Goal: Use online tool/utility: Utilize a website feature to perform a specific function

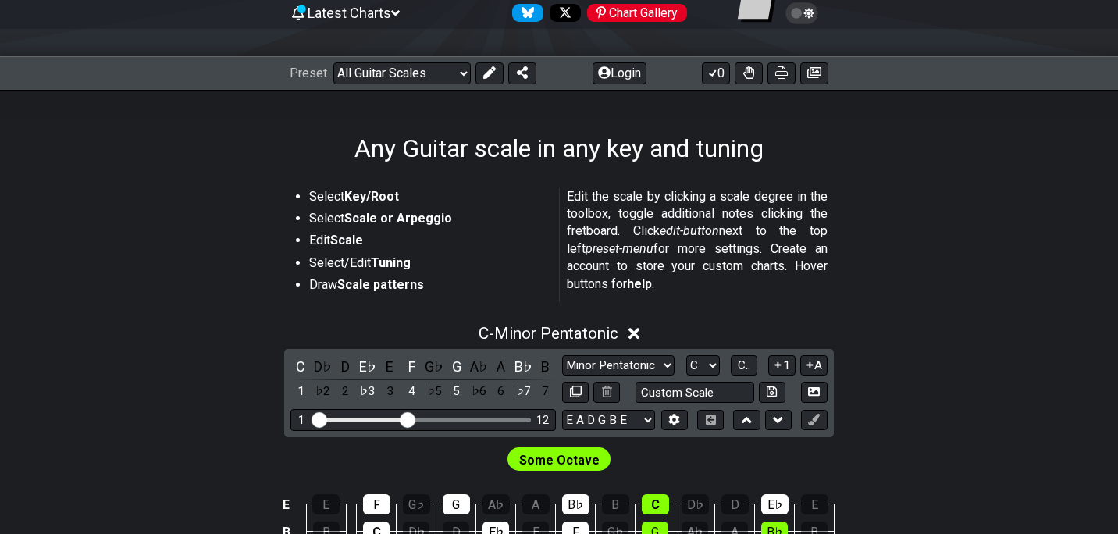
scroll to position [164, 0]
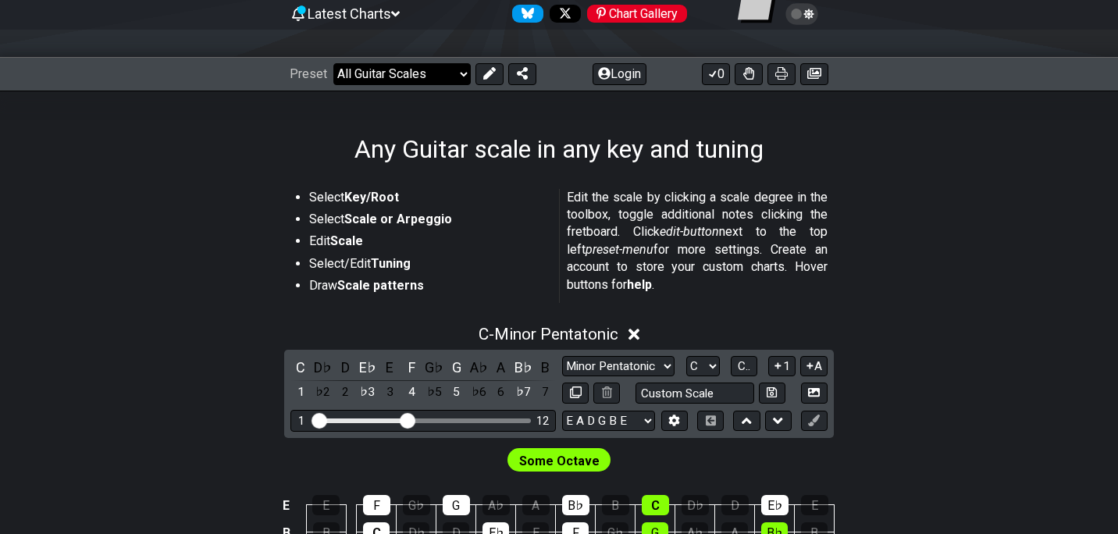
click at [432, 80] on select "Welcome to #fretflip! Initial Preset Custom Preset Minor Pentatonic Major Penta…" at bounding box center [401, 74] width 137 height 22
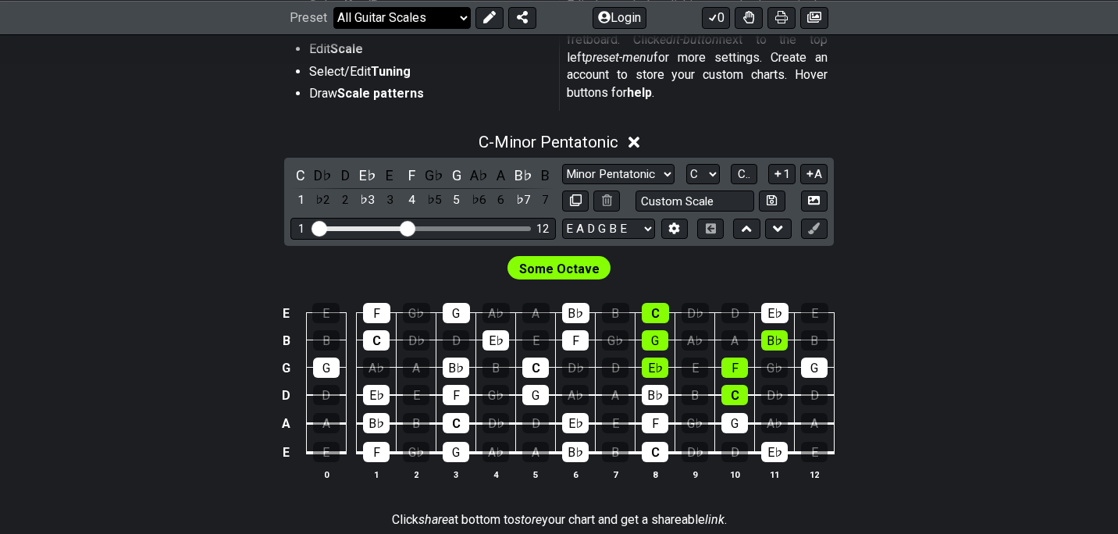
scroll to position [358, 0]
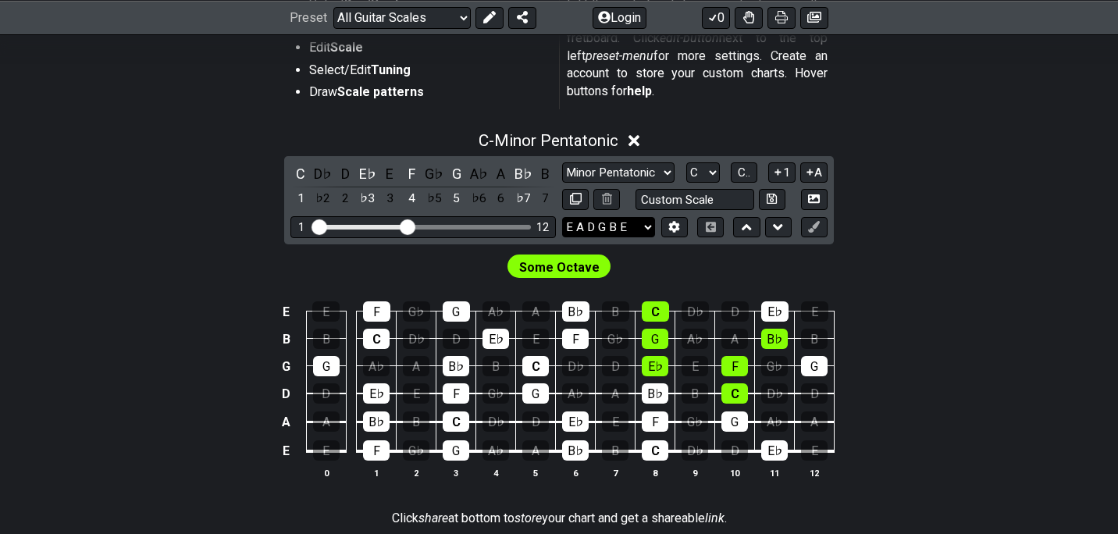
click at [629, 229] on select "E A D G B E E A D G B E E A D G B E B E A D F♯ B A D G C E A D A D G B E E♭ A♭ …" at bounding box center [608, 227] width 93 height 21
select select "E A D G"
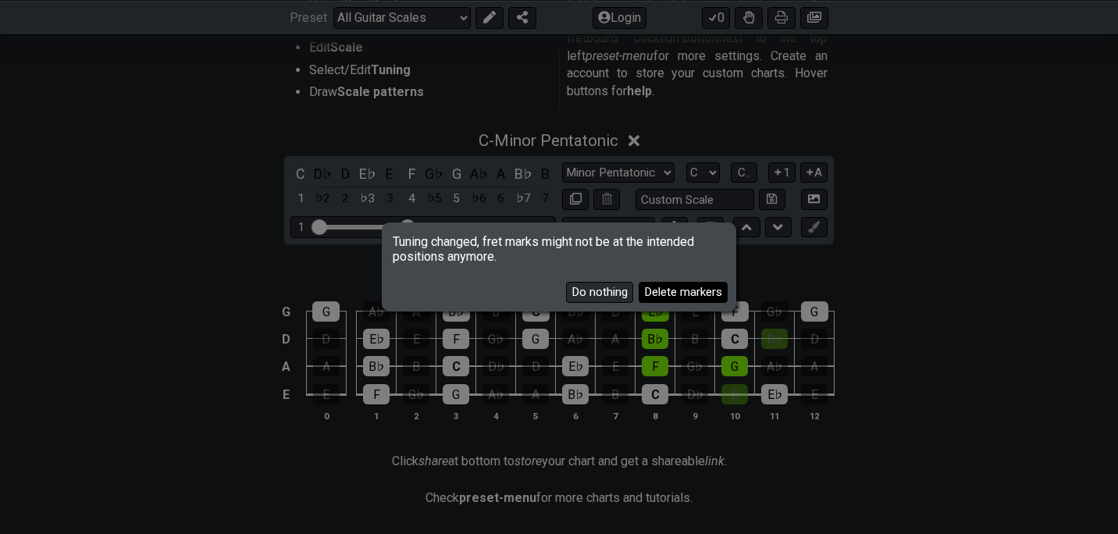
click at [665, 301] on button "Delete markers" at bounding box center [683, 292] width 89 height 21
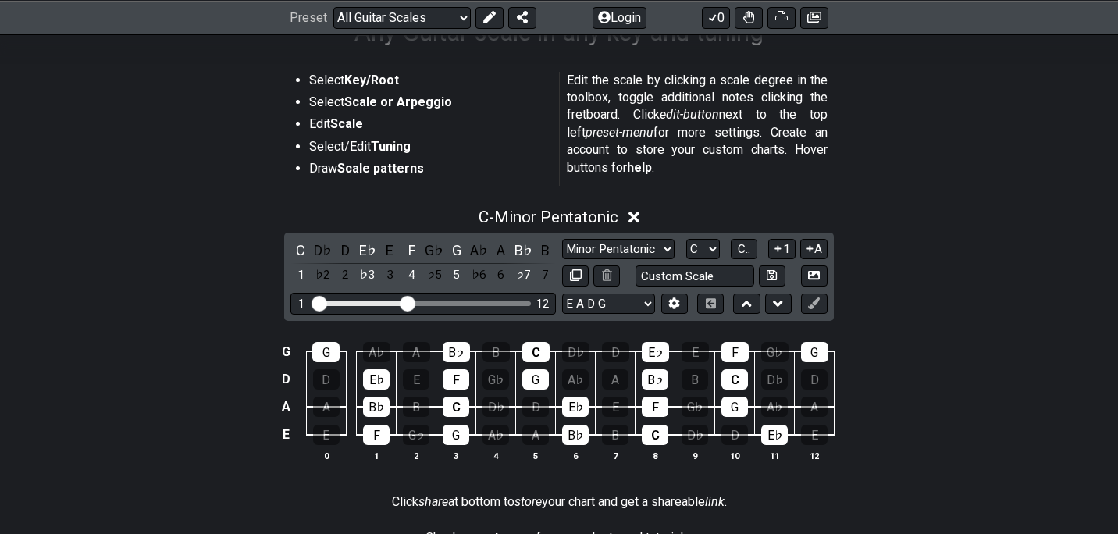
scroll to position [273, 0]
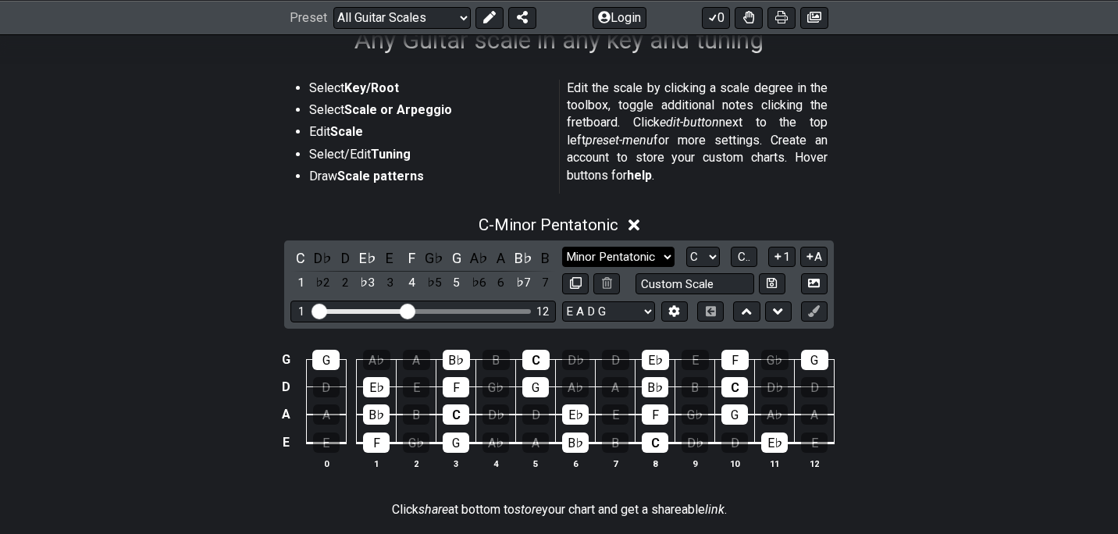
click at [654, 259] on select "Minor Pentatonic Root Minor Pentatonic Major Pentatonic Minor Blues Major Blues…" at bounding box center [618, 257] width 112 height 21
select select "Root"
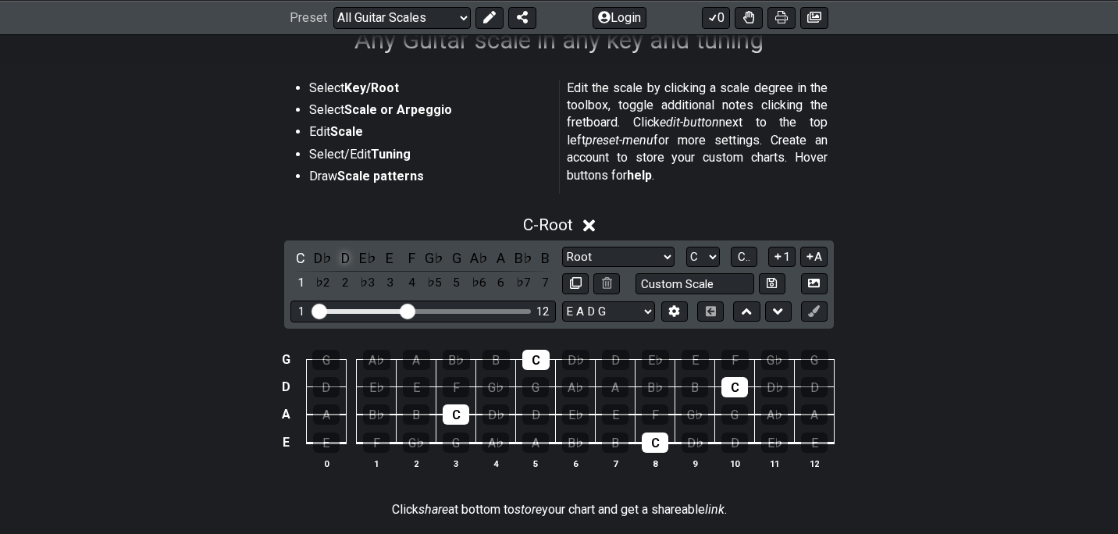
click at [341, 265] on div "D" at bounding box center [345, 258] width 20 height 21
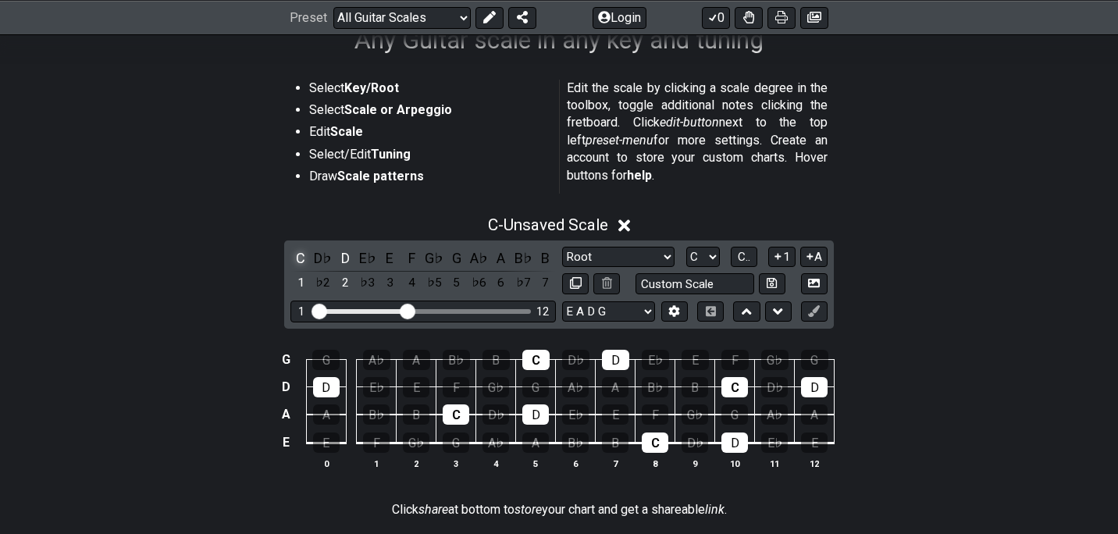
click at [294, 263] on div "C" at bounding box center [300, 258] width 20 height 21
click at [630, 221] on icon at bounding box center [624, 226] width 12 height 12
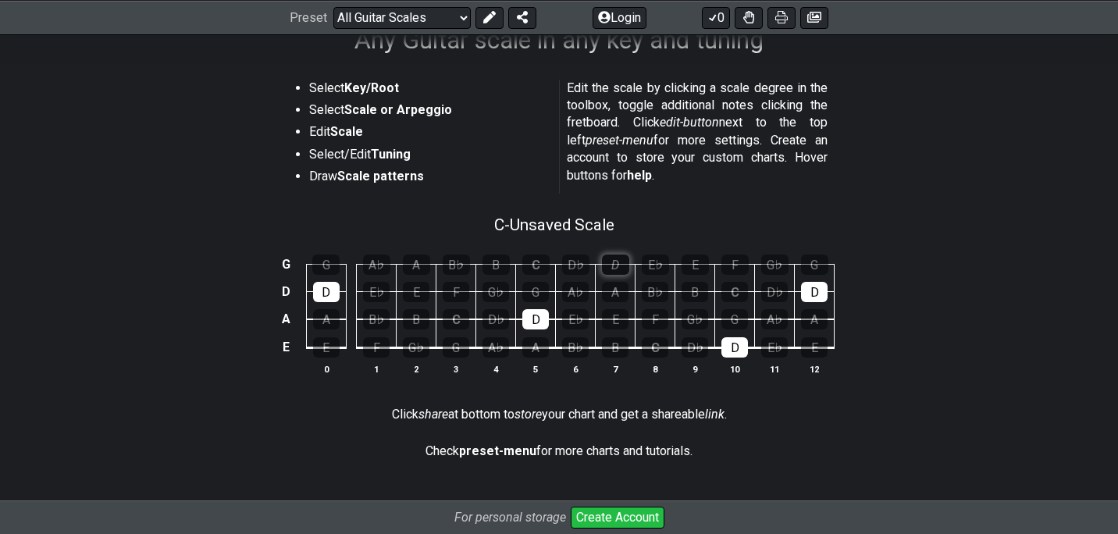
click at [611, 260] on div "D" at bounding box center [615, 265] width 27 height 20
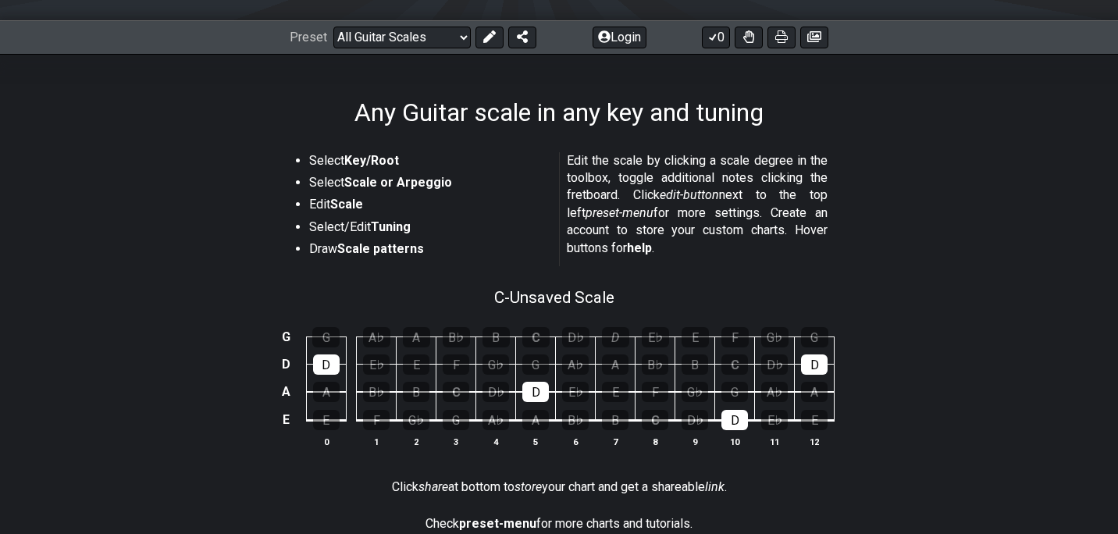
scroll to position [193, 0]
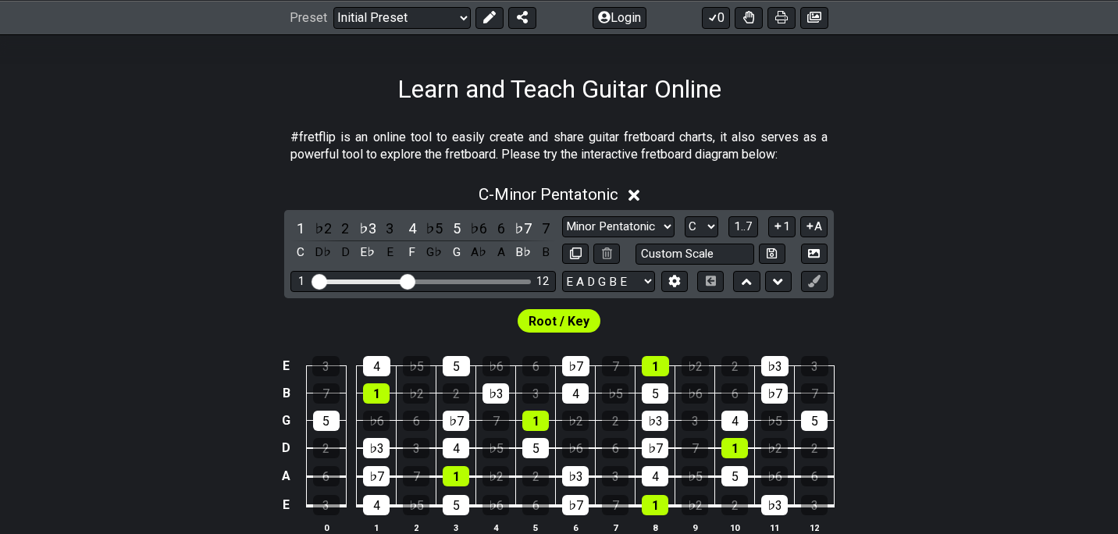
scroll to position [223, 0]
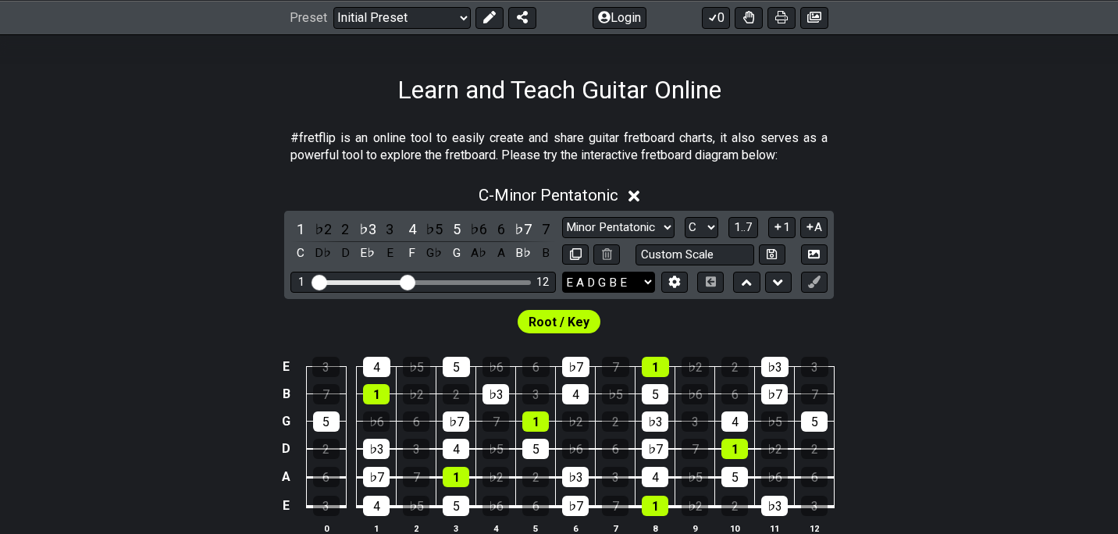
click at [638, 278] on select "E A D G B E E A D G B E E A D G B E B E A D F♯ B A D G C E A D A D G B E E♭ A♭ …" at bounding box center [608, 282] width 93 height 21
select select "E A D G"
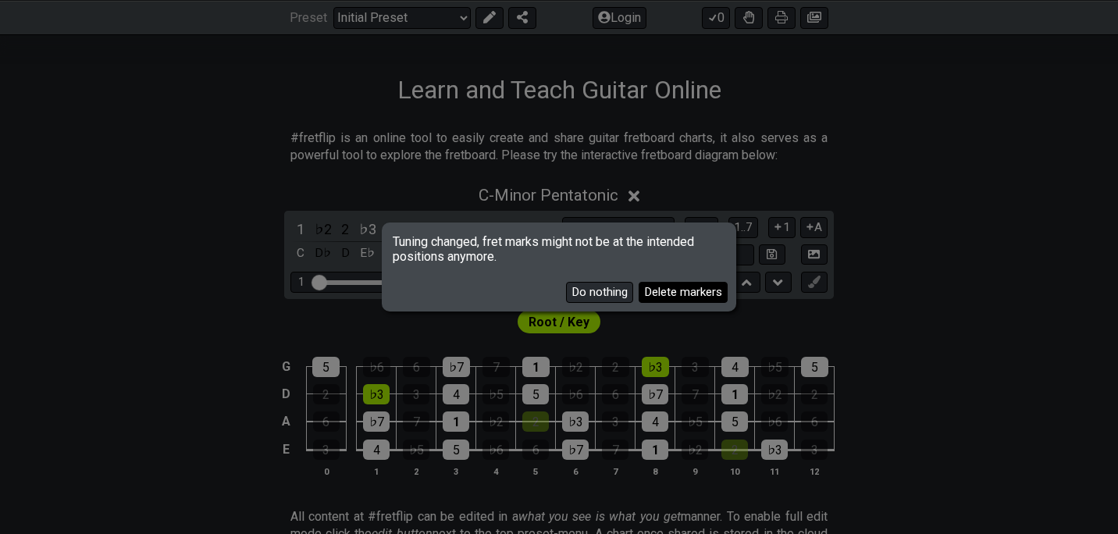
click at [663, 296] on button "Delete markers" at bounding box center [683, 292] width 89 height 21
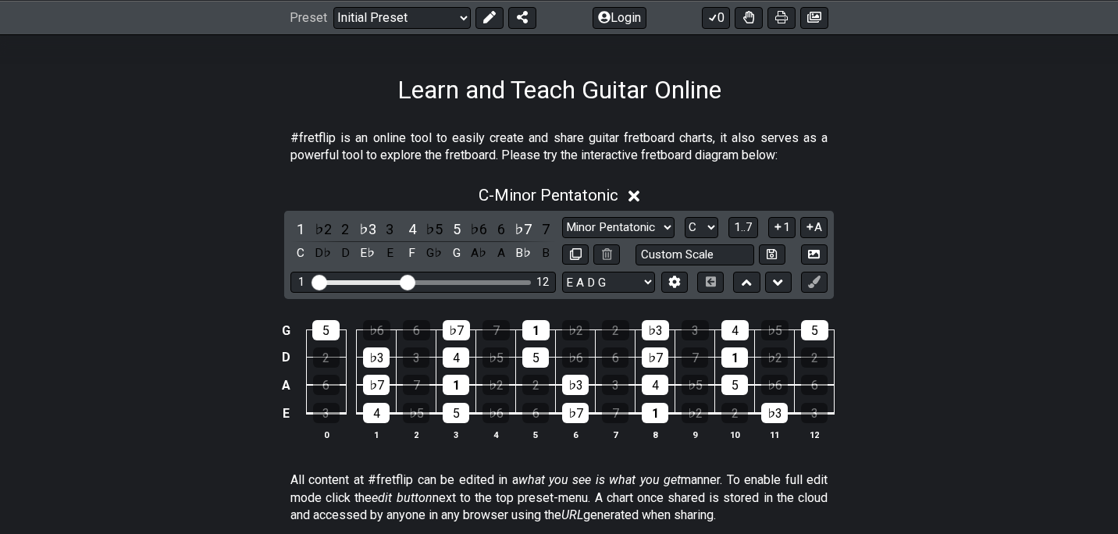
click at [967, 304] on div "G 5 ♭6 6 ♭7 7 1 ♭2 2 ♭3 3 4 ♭5 5 D 2 ♭3 3 4 ♭5 5 ♭6 6 ♭7 7 1 ♭2 2 A 6 ♭7 7 1 ♭2…" at bounding box center [559, 381] width 1118 height 162
click at [638, 200] on icon at bounding box center [635, 196] width 12 height 16
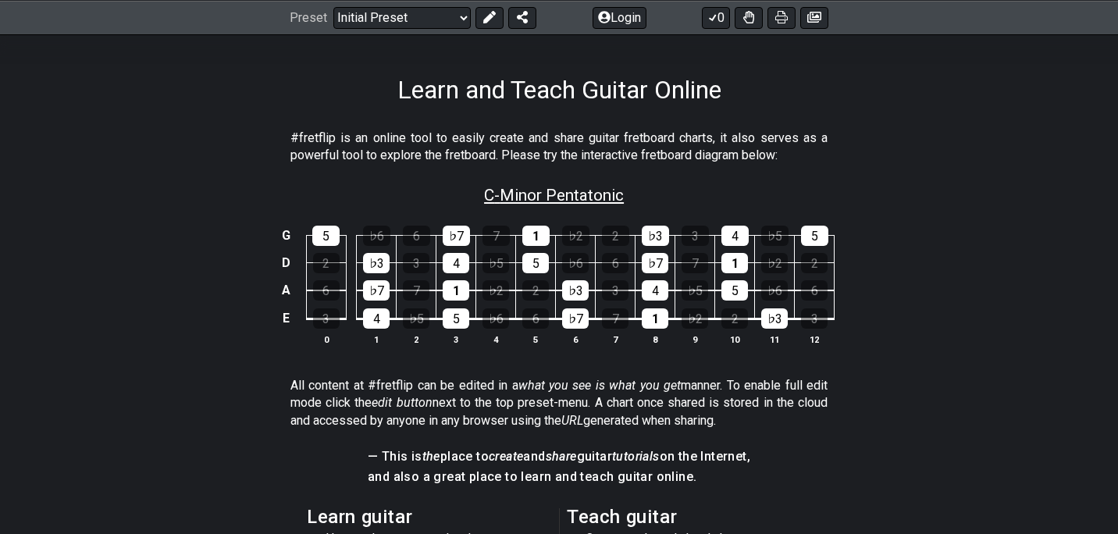
click at [611, 196] on span "C - Minor Pentatonic" at bounding box center [554, 195] width 140 height 19
select select "C"
select select "E A D G"
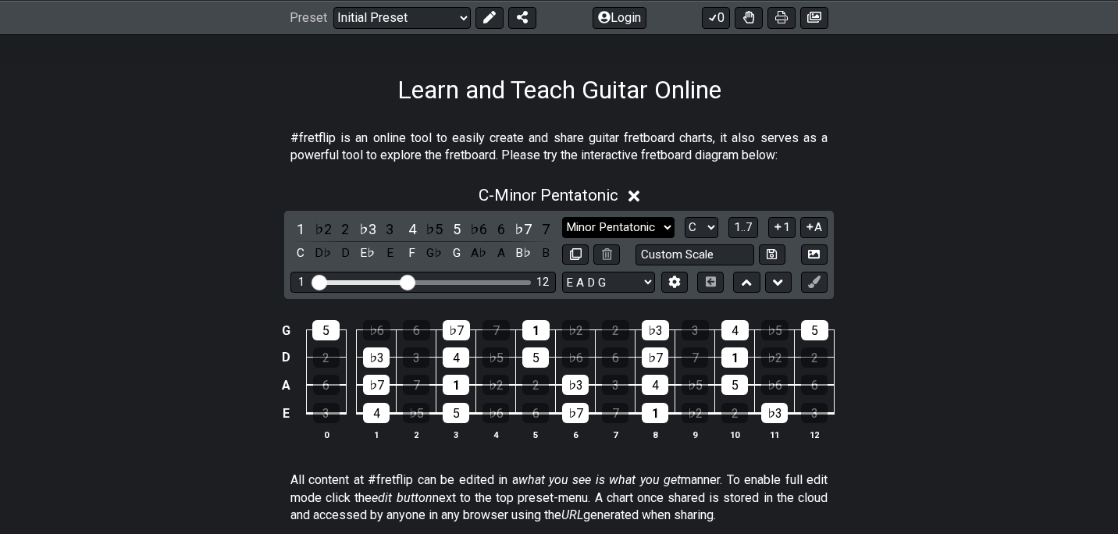
click at [641, 226] on select "Minor Pentatonic Click to edit Minor Pentatonic Major Pentatonic Minor Blues Ma…" at bounding box center [618, 227] width 112 height 21
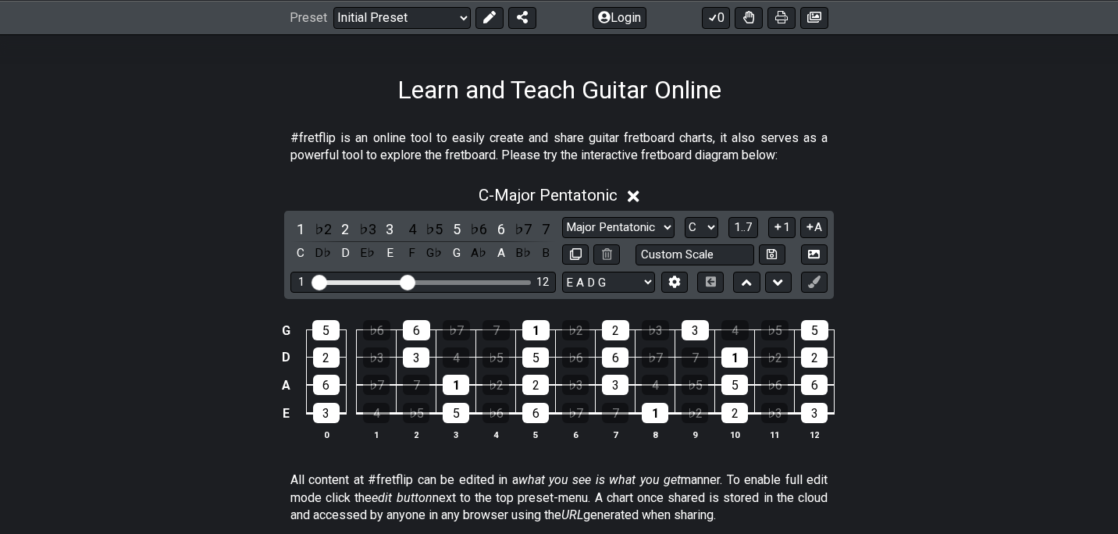
click at [848, 275] on div "C - Major Pentatonic 1 ♭2 2 ♭3 3 4 ♭5 5 ♭6 6 ♭7 7 C D♭ D E♭ E F G♭ G A♭ A B♭ B …" at bounding box center [559, 319] width 1118 height 286
click at [670, 226] on select "Minor Pentatonic Click to edit Minor Pentatonic Major Pentatonic Minor Blues Ma…" at bounding box center [618, 227] width 112 height 21
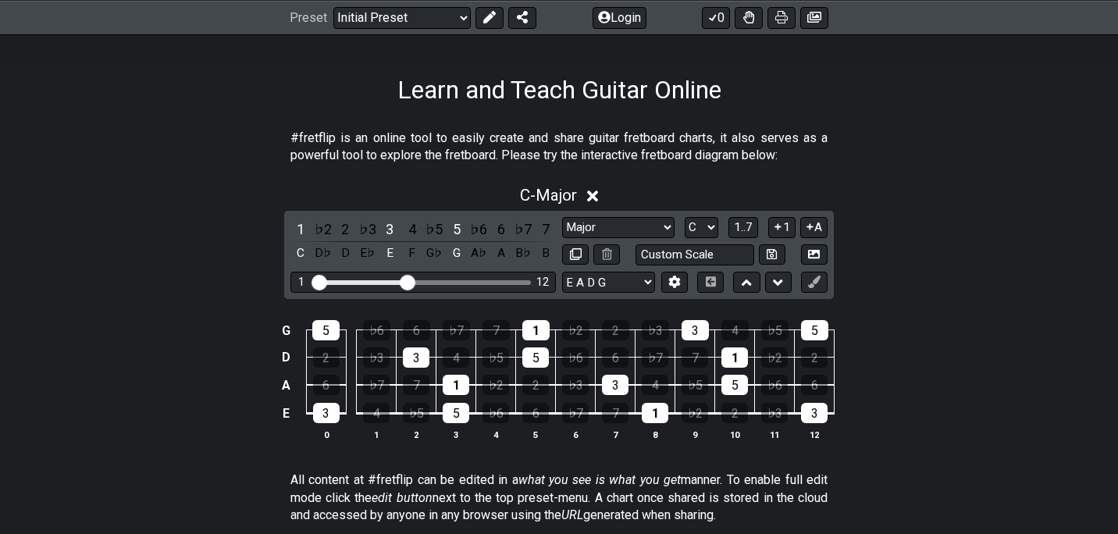
click at [897, 302] on div "G 5 ♭6 6 ♭7 7 1 ♭2 2 ♭3 3 4 ♭5 5 D 2 ♭3 3 4 ♭5 5 ♭6 6 ♭7 7 1 ♭2 2 A 6 ♭7 7 1 ♭2…" at bounding box center [559, 381] width 1118 height 162
click at [661, 228] on select "Minor Pentatonic Click to edit Minor Pentatonic Major Pentatonic Minor Blues Ma…" at bounding box center [618, 227] width 112 height 21
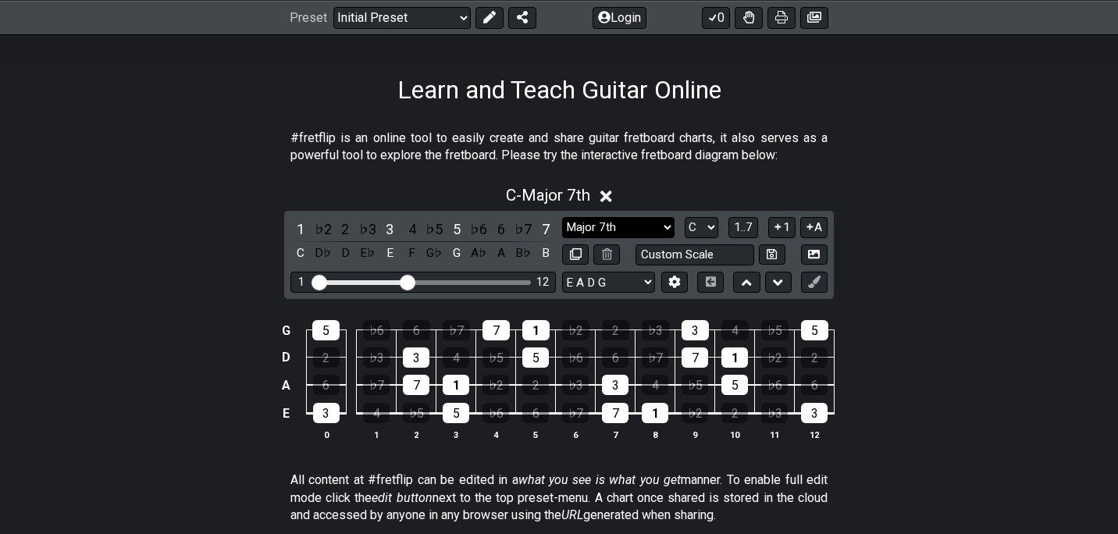
click at [647, 228] on select "Minor Pentatonic Click to edit Minor Pentatonic Major Pentatonic Minor Blues Ma…" at bounding box center [618, 227] width 112 height 21
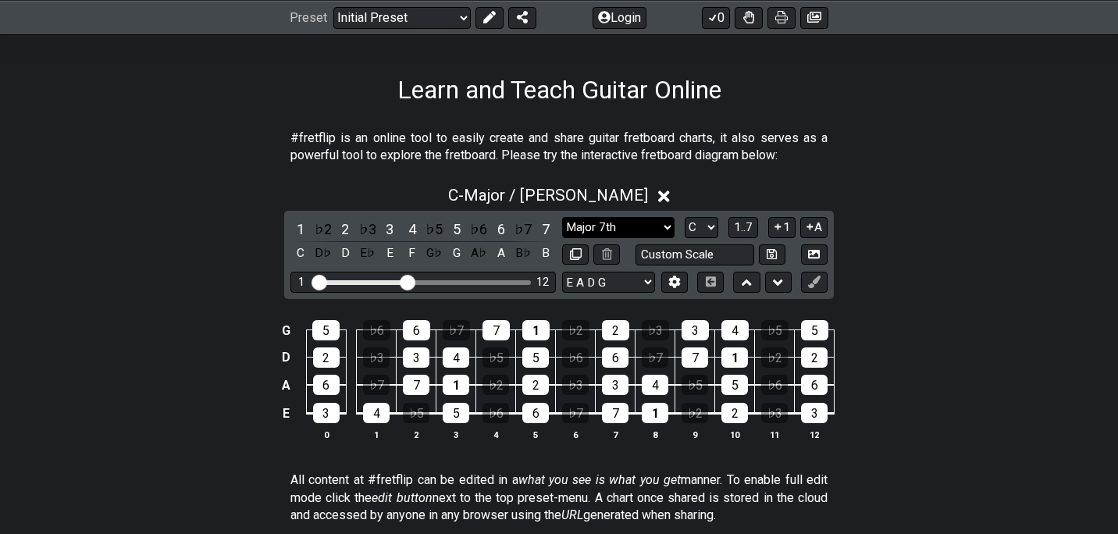
click at [636, 230] on select "Minor Pentatonic Click to edit Minor Pentatonic Major Pentatonic Minor Blues Ma…" at bounding box center [618, 227] width 112 height 21
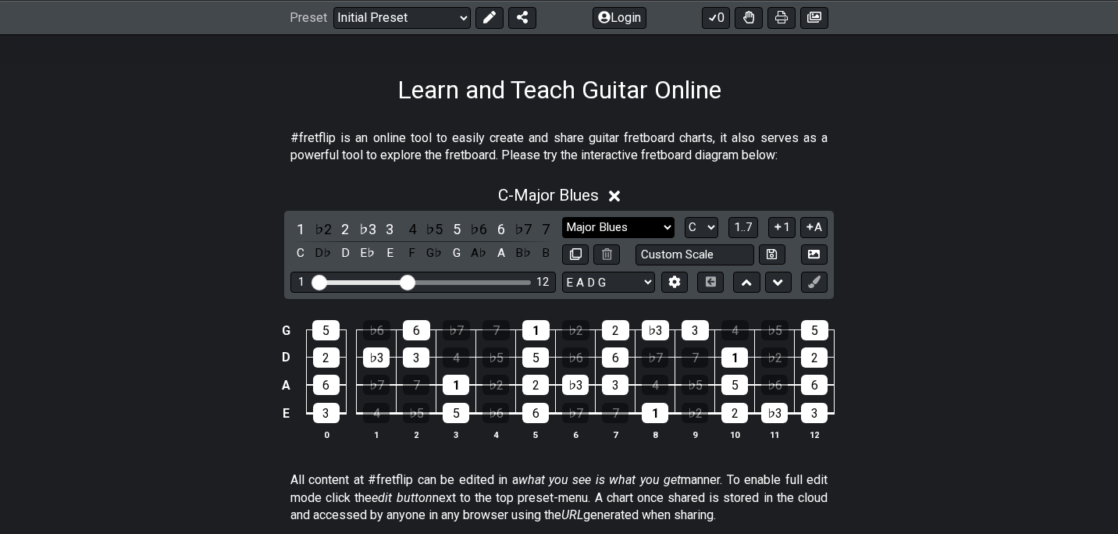
click at [640, 219] on select "Minor Pentatonic Click to edit Minor Pentatonic Major Pentatonic Minor Blues Ma…" at bounding box center [618, 227] width 112 height 21
select select "Minor"
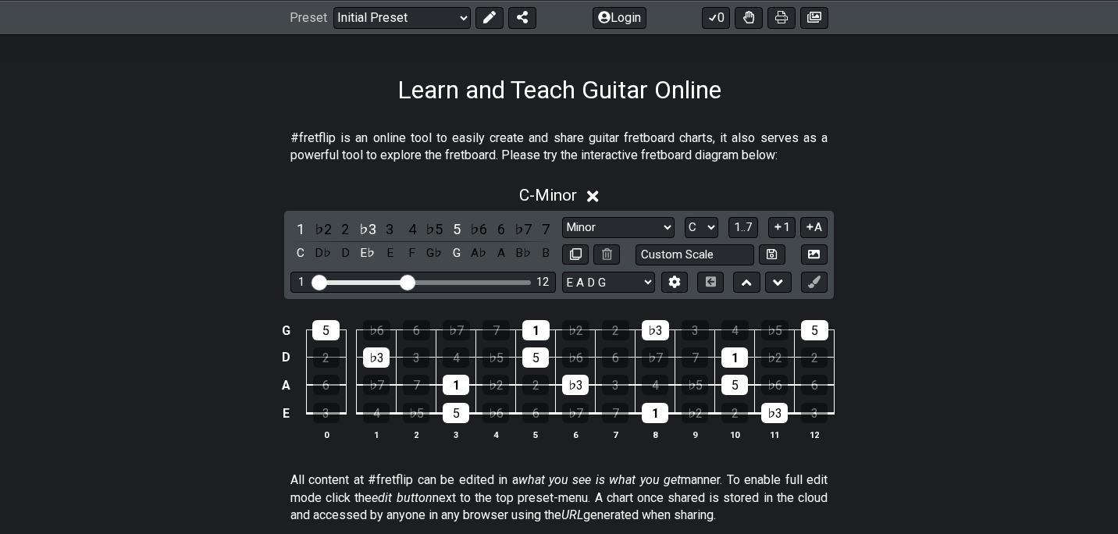
click at [833, 135] on section "#fretflip is an online tool to easily create and share guitar fretboard charts,…" at bounding box center [559, 150] width 1118 height 54
